Goal: Task Accomplishment & Management: Manage account settings

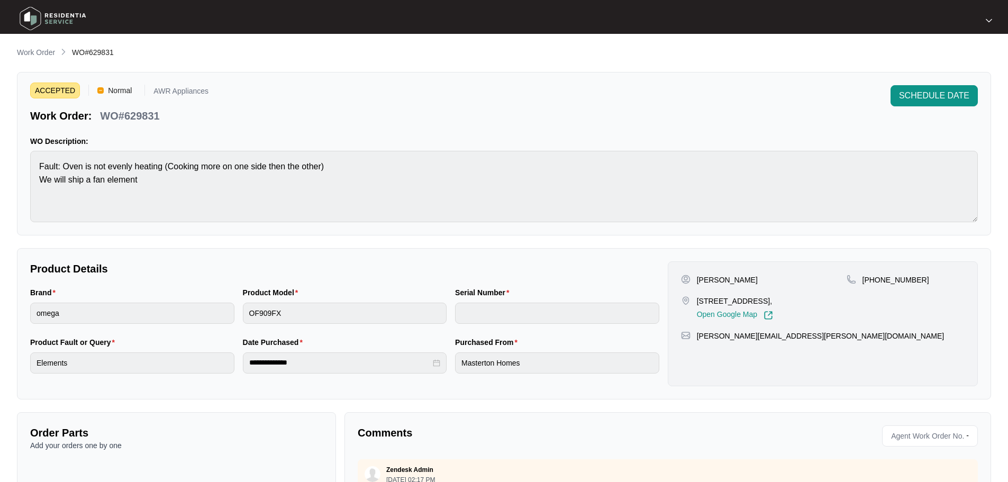
click at [28, 14] on img at bounding box center [53, 19] width 74 height 32
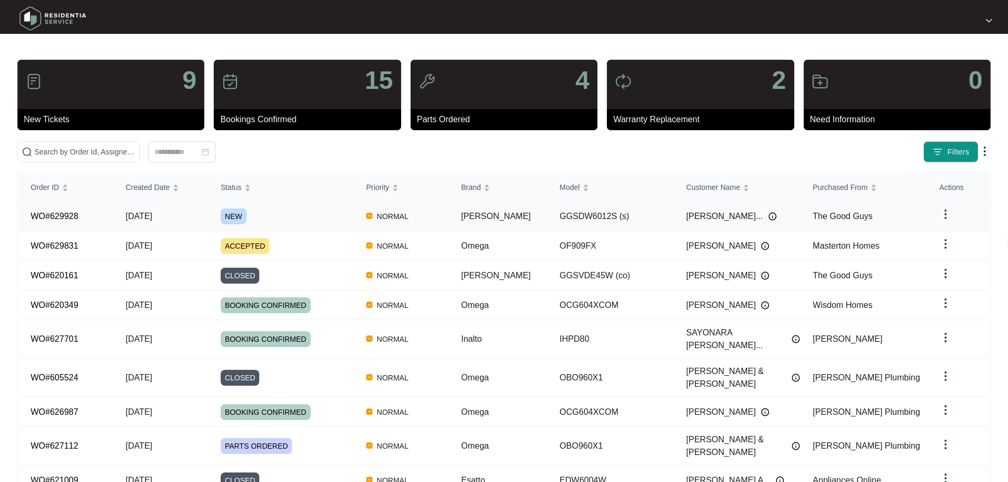
click at [149, 215] on span "[DATE]" at bounding box center [138, 216] width 26 height 9
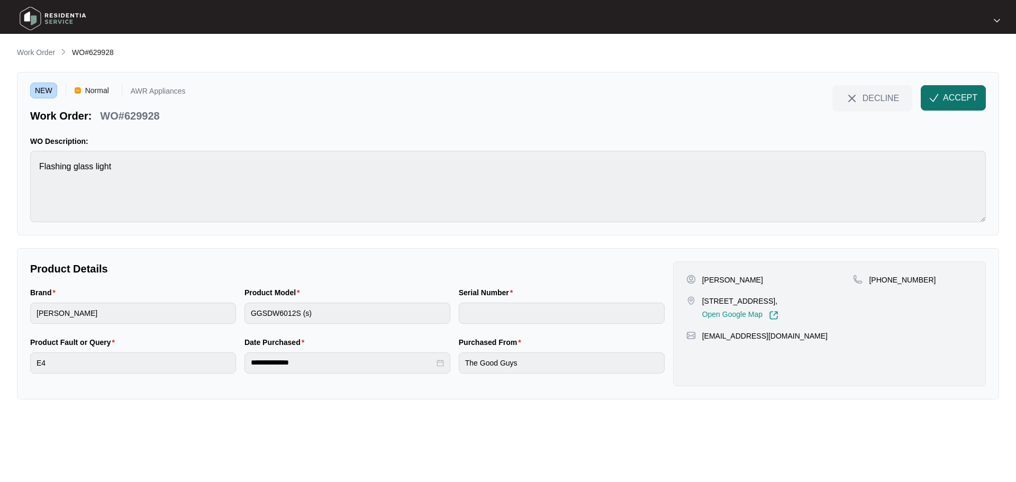
click at [968, 98] on span "ACCEPT" at bounding box center [960, 98] width 34 height 13
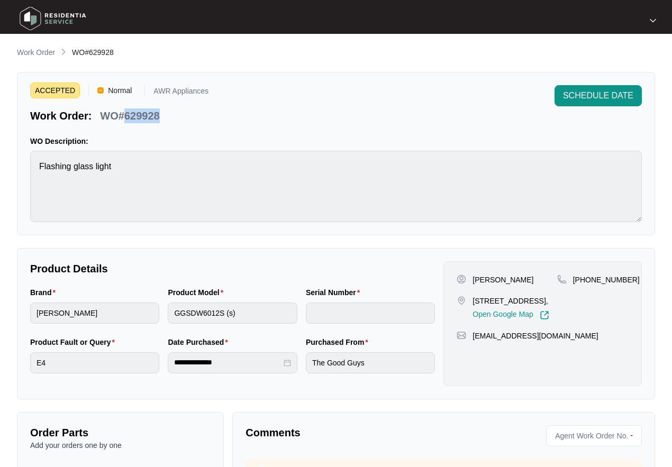
drag, startPoint x: 124, startPoint y: 114, endPoint x: 155, endPoint y: 118, distance: 30.9
click at [162, 118] on div "WO#629928" at bounding box center [130, 114] width 68 height 19
copy p "629928"
drag, startPoint x: 585, startPoint y: 278, endPoint x: 617, endPoint y: 279, distance: 31.8
click at [621, 279] on p "[PHONE_NUMBER]" at bounding box center [606, 280] width 67 height 11
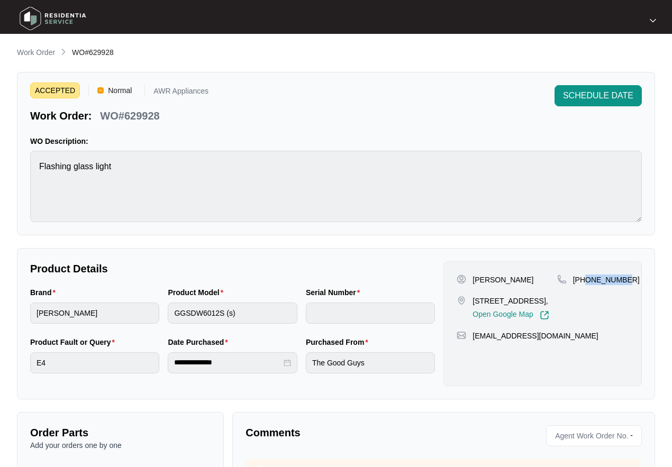
copy p "406446841"
drag, startPoint x: 471, startPoint y: 348, endPoint x: 570, endPoint y: 348, distance: 99.0
click at [570, 341] on div "[EMAIL_ADDRESS][DOMAIN_NAME]" at bounding box center [543, 336] width 172 height 11
copy p "[EMAIL_ADDRESS][DOMAIN_NAME]"
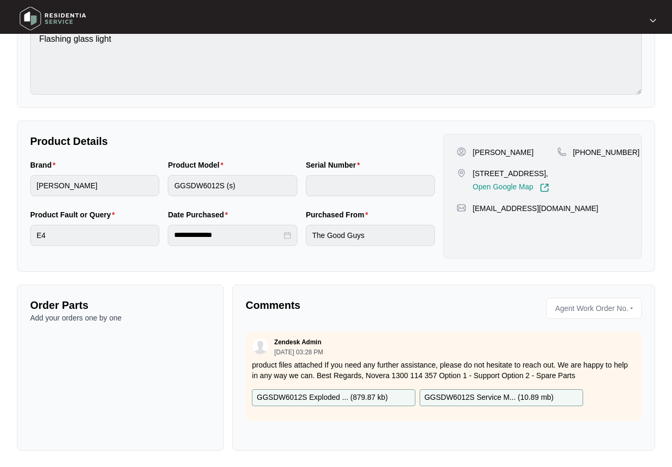
scroll to position [128, 0]
click at [337, 399] on p "GGSDW6012S Exploded ... ( 879.87 kb )" at bounding box center [322, 398] width 131 height 12
click at [469, 396] on p "GGSDW6012S Service M... ( 10.89 mb )" at bounding box center [488, 398] width 129 height 12
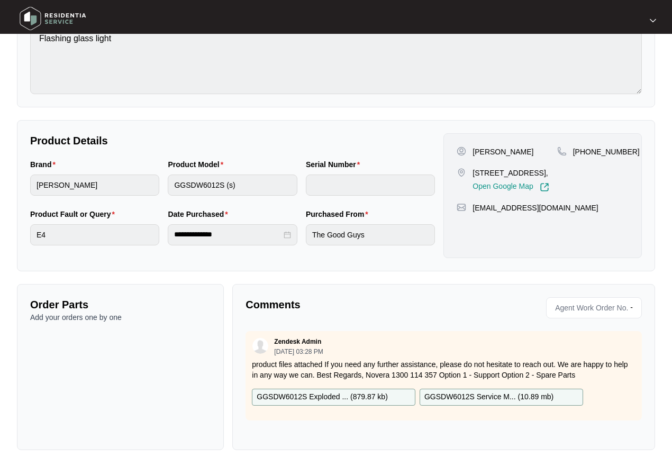
click at [26, 236] on div "Product Fault or Query E4" at bounding box center [95, 234] width 138 height 50
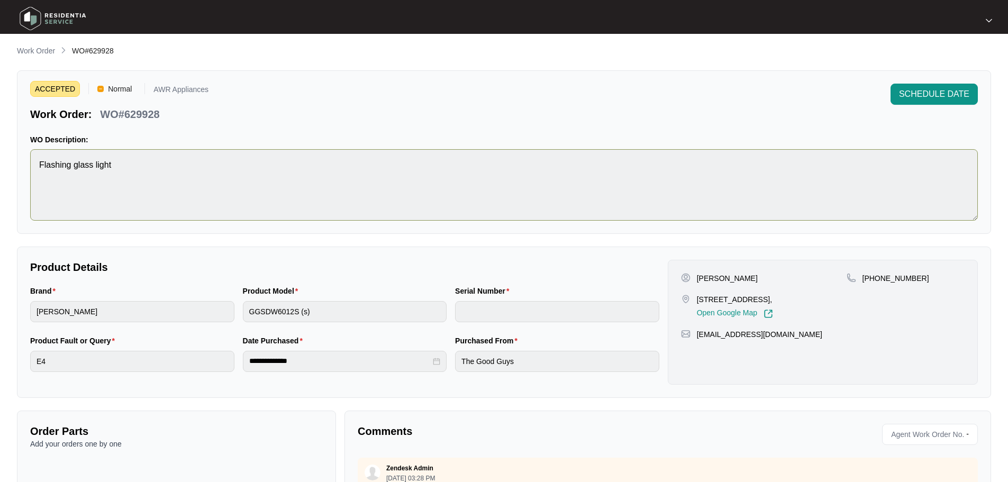
scroll to position [0, 0]
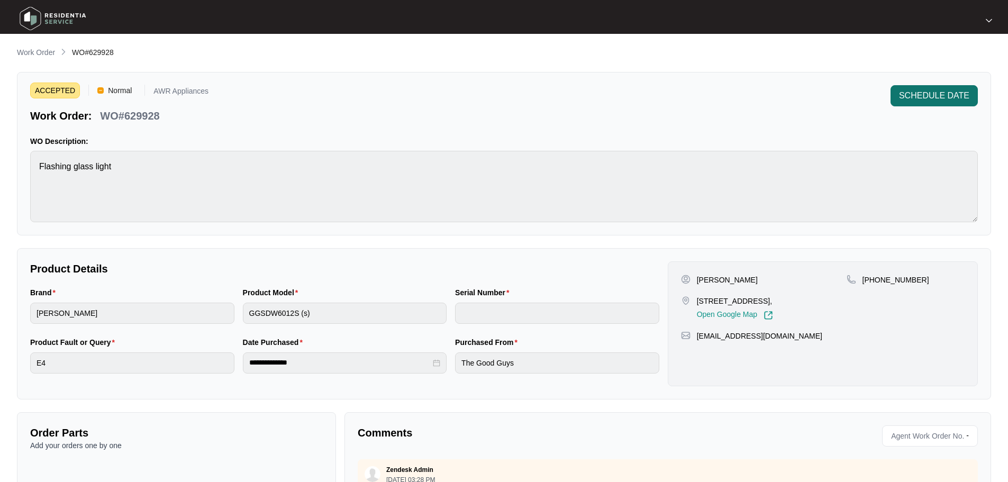
click at [926, 95] on span "SCHEDULE DATE" at bounding box center [934, 95] width 70 height 13
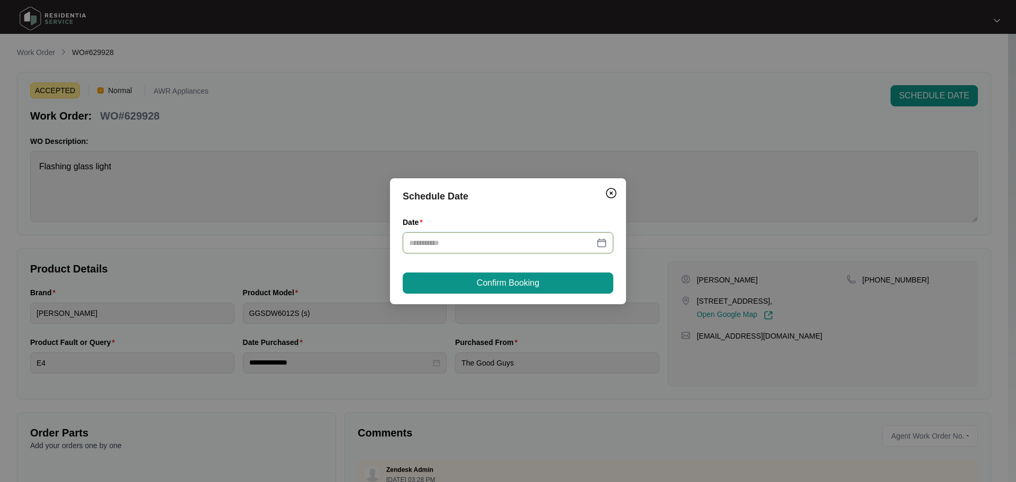
click at [472, 247] on input "Date" at bounding box center [501, 243] width 185 height 12
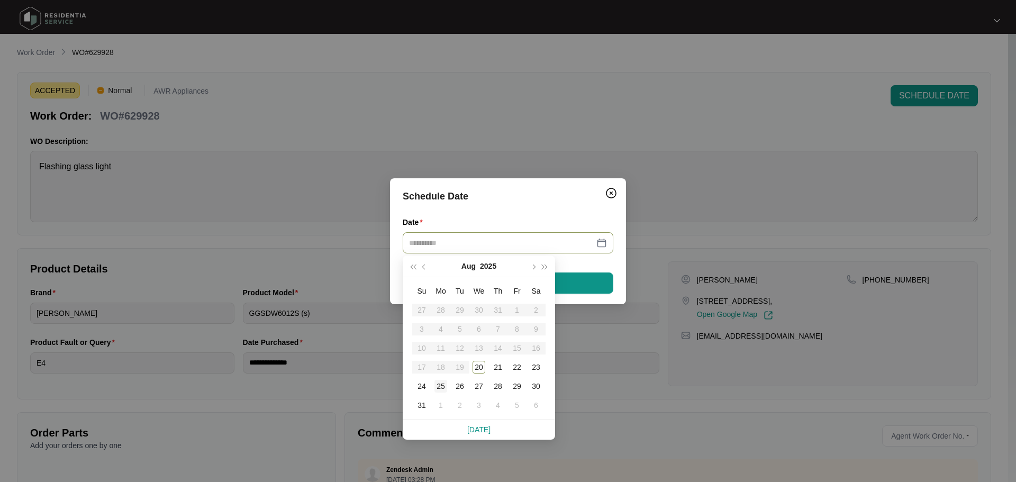
click at [441, 386] on div "25" at bounding box center [441, 386] width 13 height 13
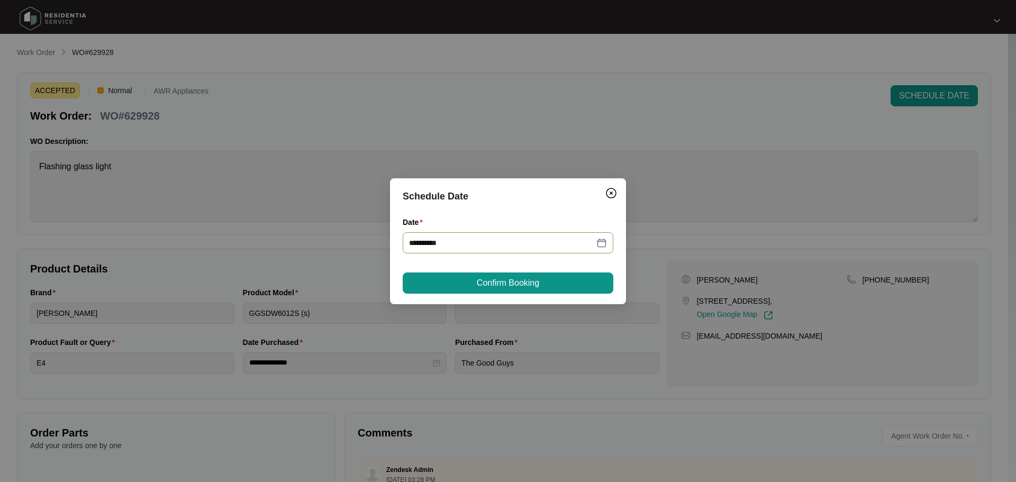
type input "**********"
click at [505, 284] on span "Confirm Booking" at bounding box center [508, 283] width 62 height 13
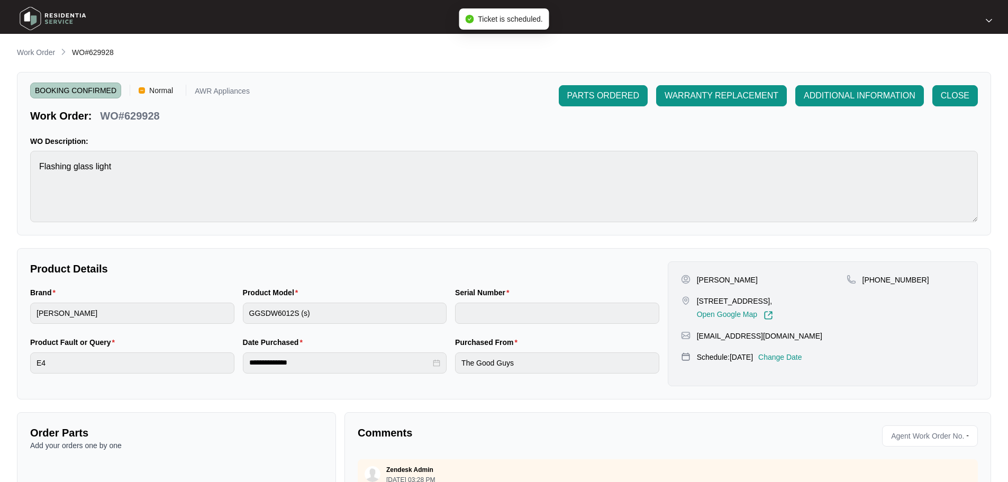
click at [40, 15] on img at bounding box center [53, 19] width 74 height 32
